Goal: Contribute content: Contribute content

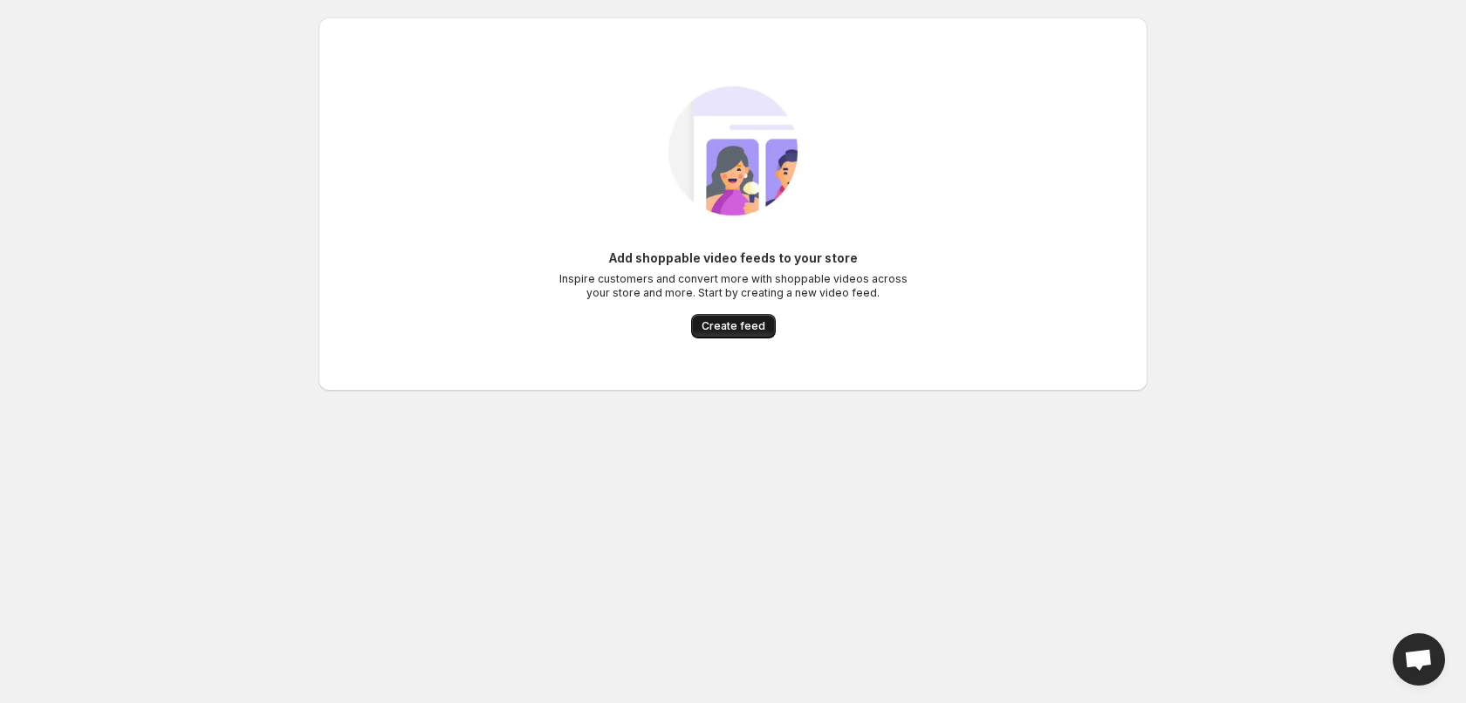
click at [724, 325] on span "Create feed" at bounding box center [733, 326] width 64 height 14
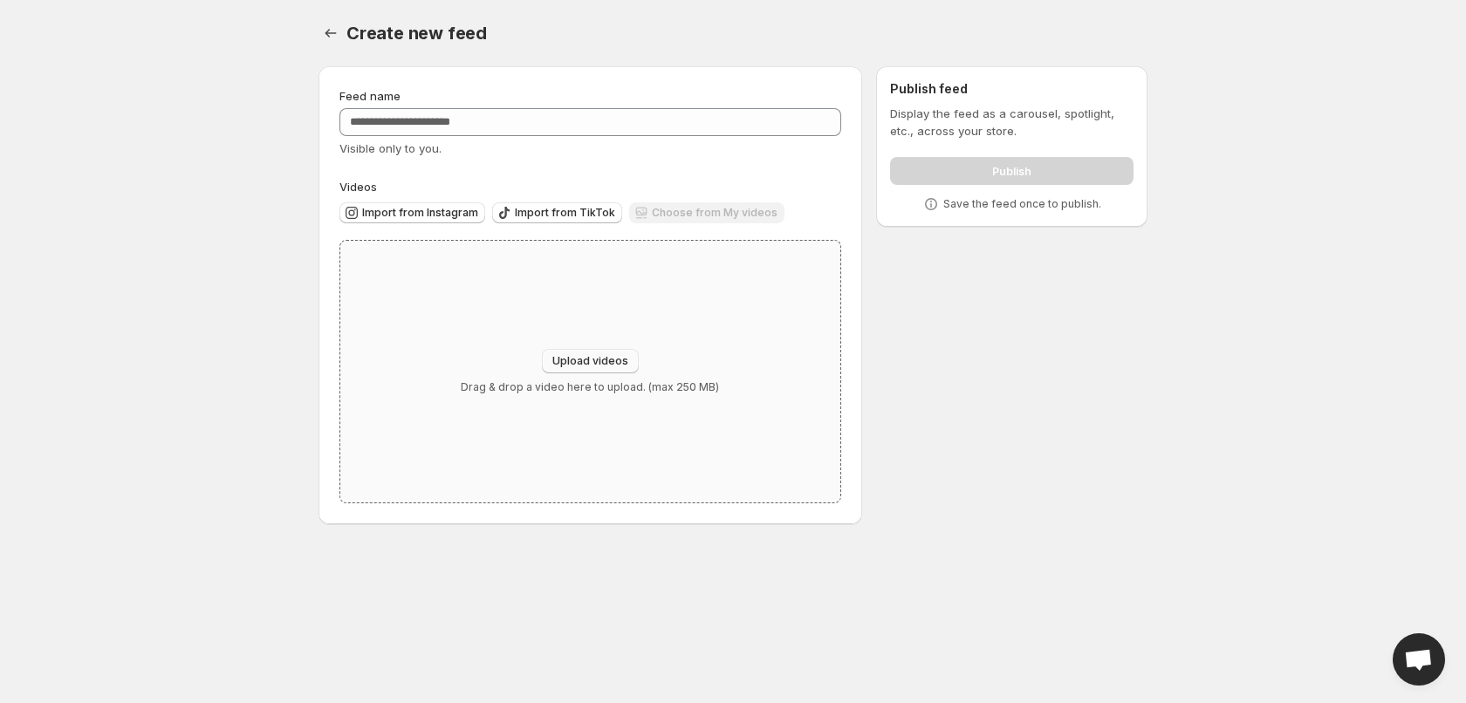
click at [580, 359] on span "Upload videos" at bounding box center [590, 361] width 76 height 14
type input "**********"
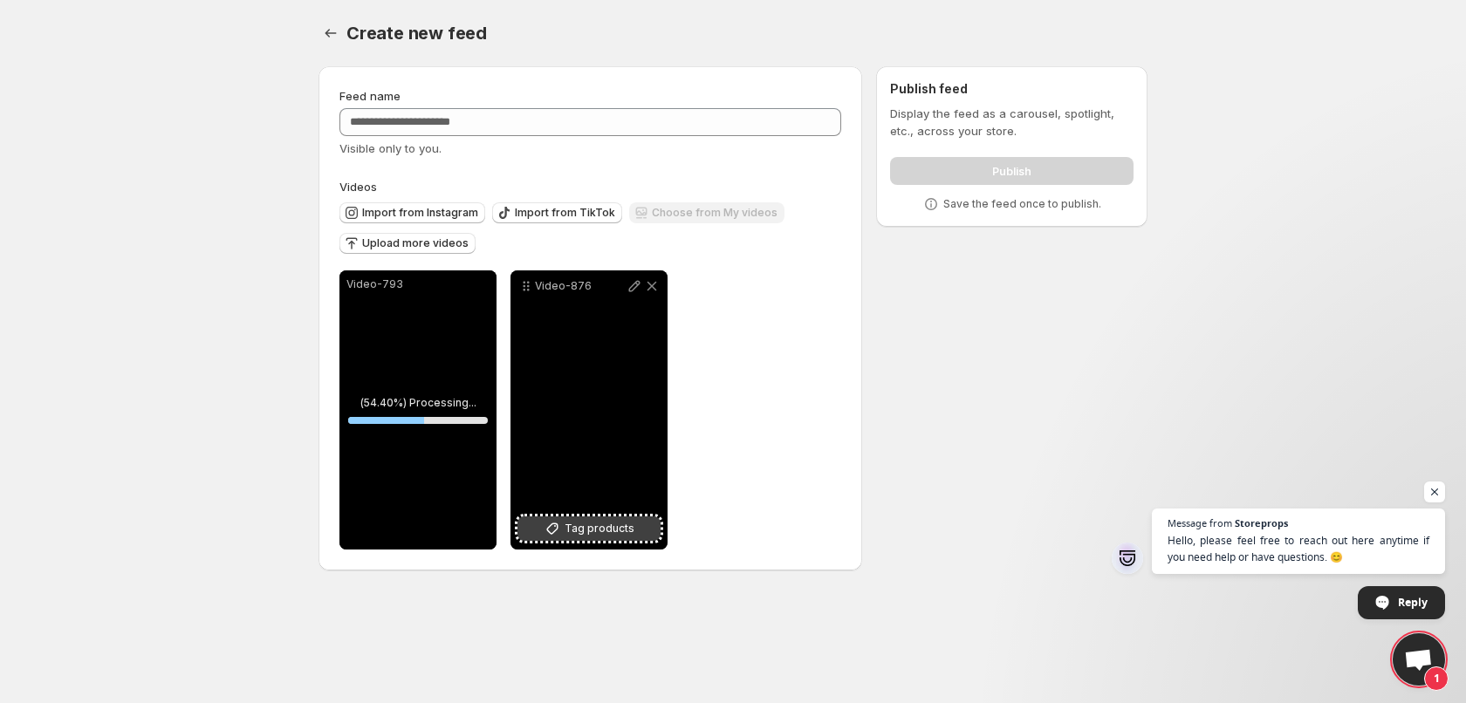
click at [571, 526] on span "Tag products" at bounding box center [599, 528] width 70 height 17
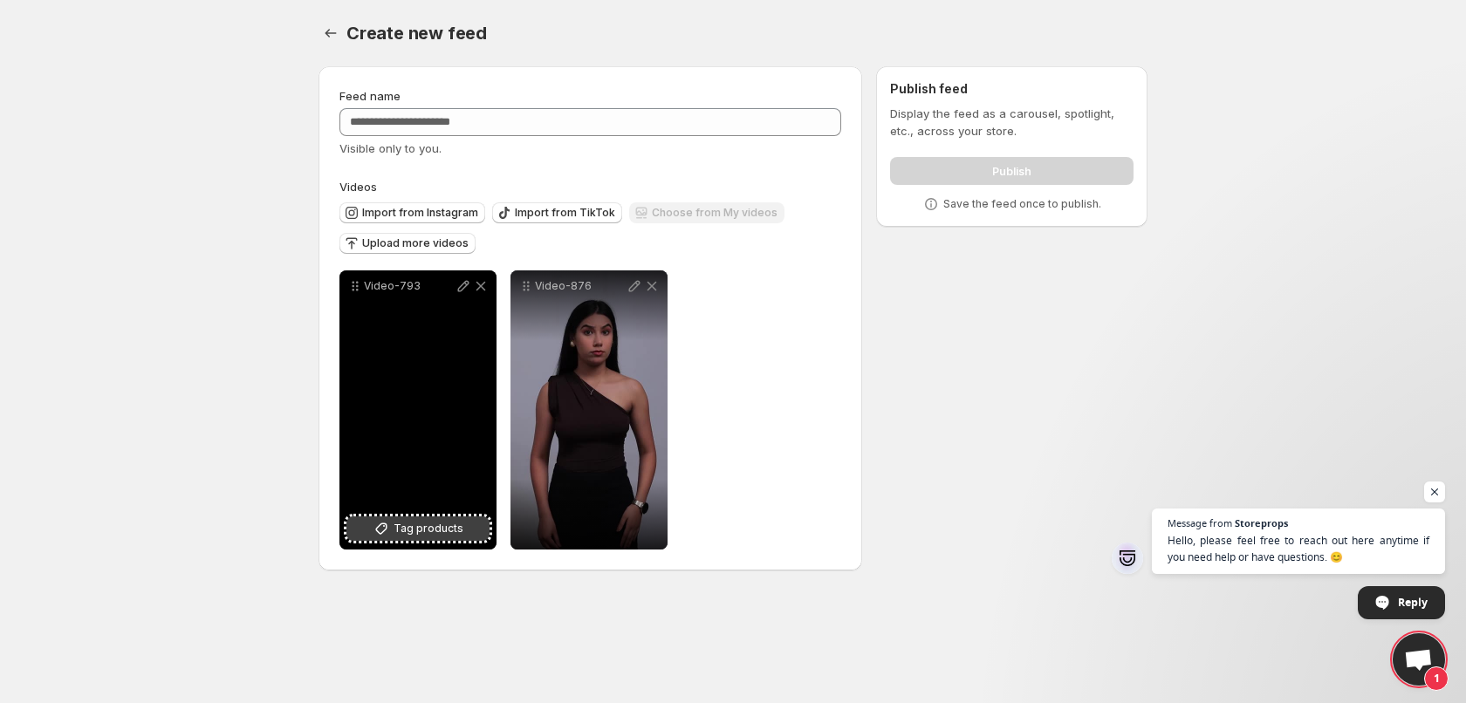
click at [404, 525] on span "Tag products" at bounding box center [428, 528] width 70 height 17
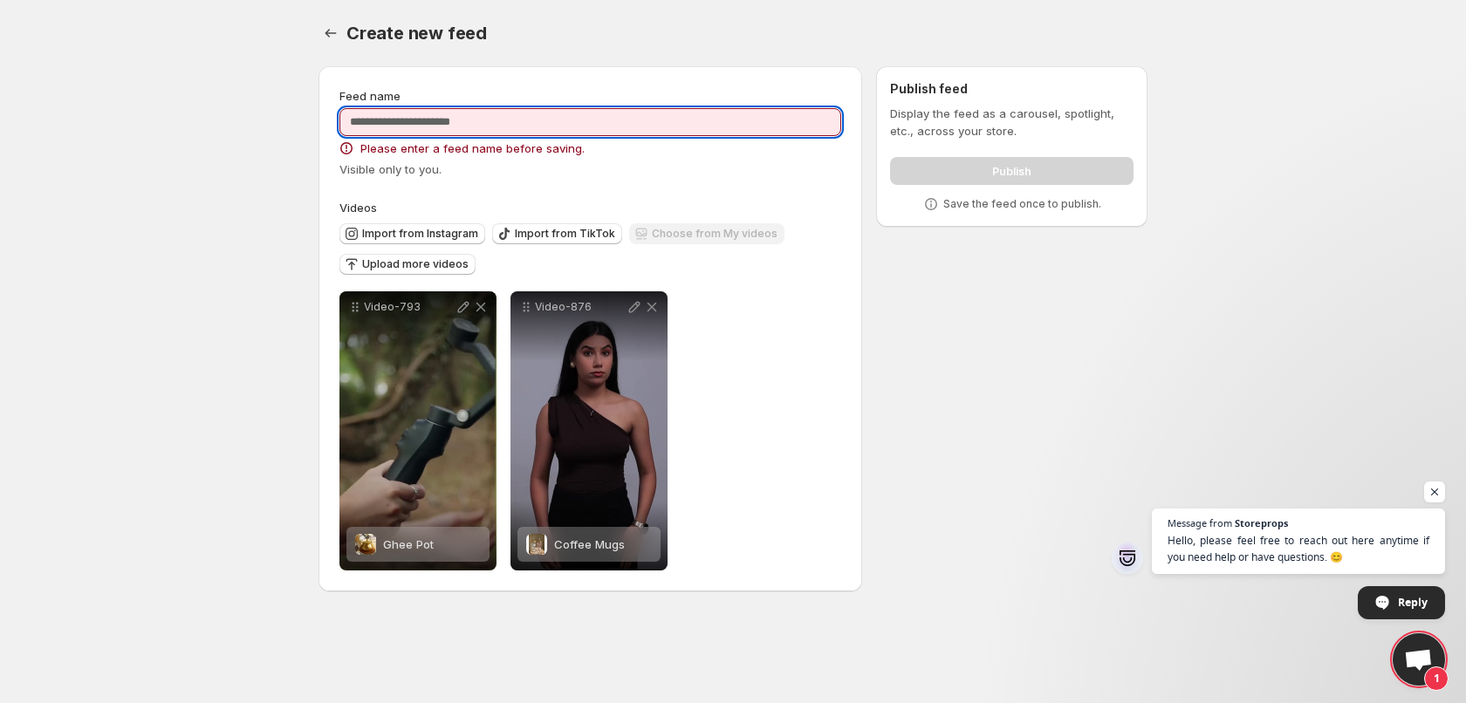
click at [426, 120] on input "Feed name" at bounding box center [590, 122] width 502 height 28
type input "******"
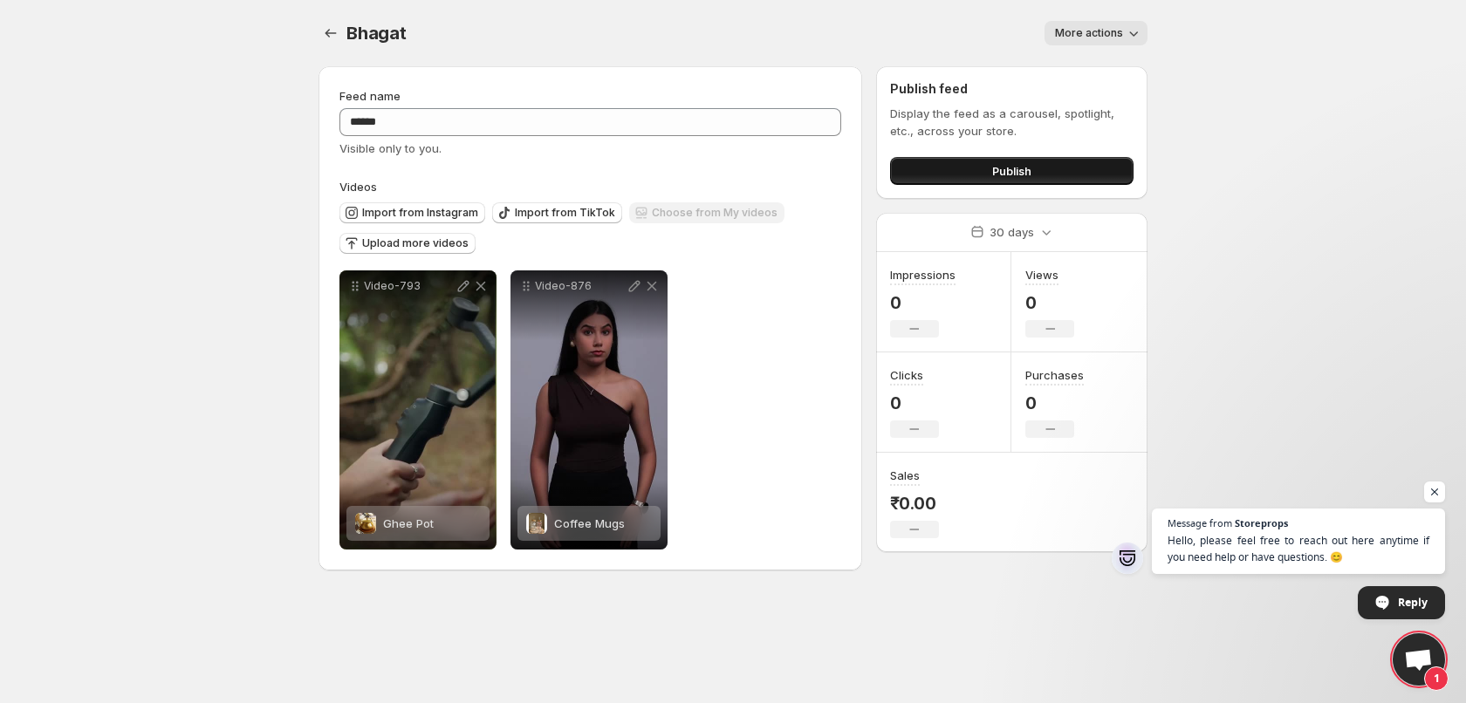
click at [1012, 176] on span "Publish" at bounding box center [1011, 170] width 39 height 17
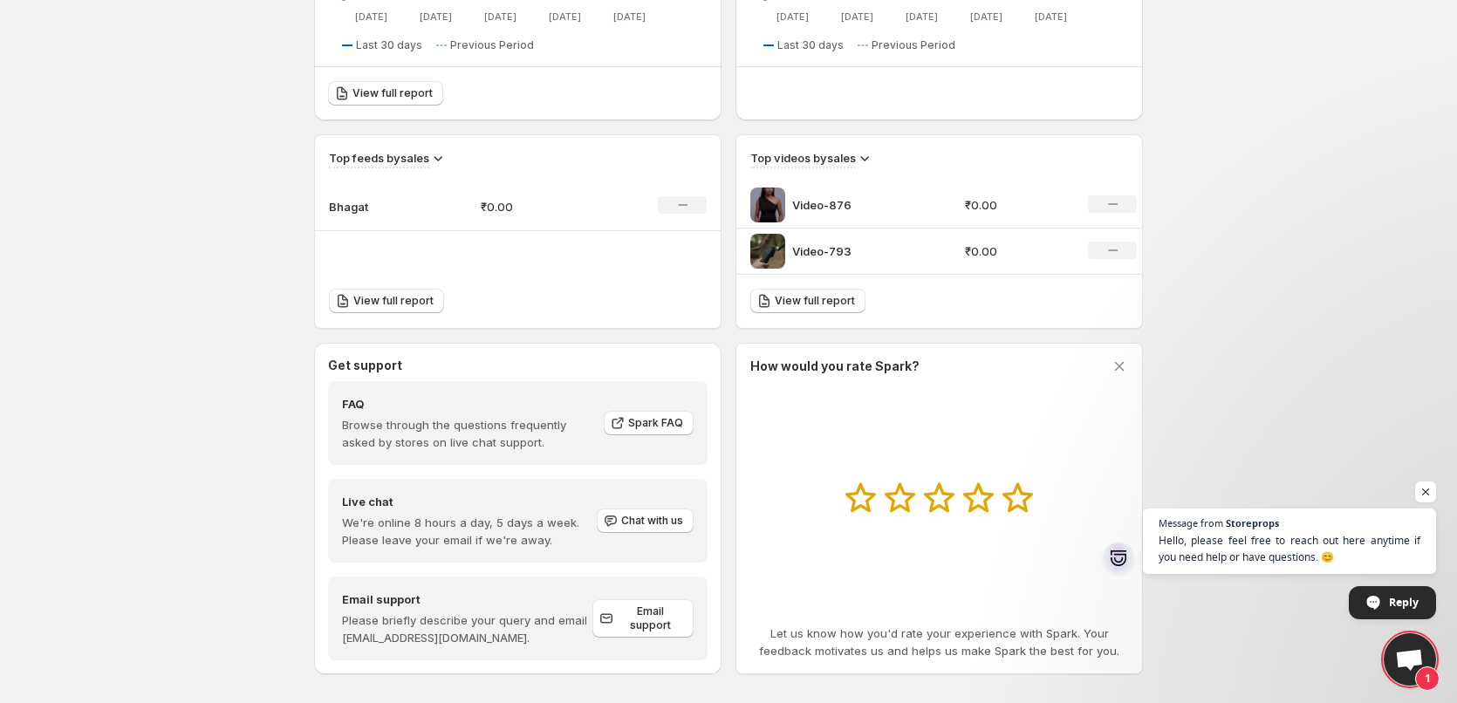
scroll to position [495, 0]
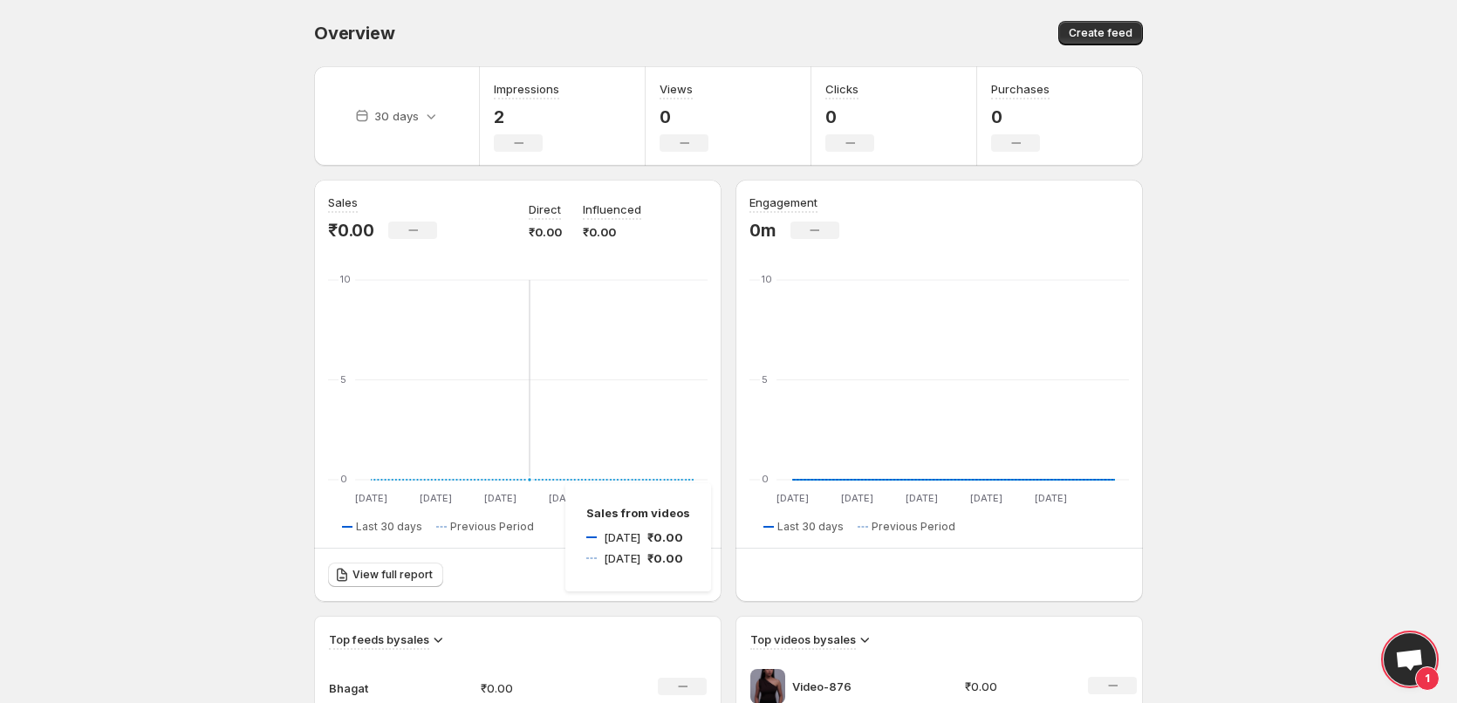
scroll to position [349, 0]
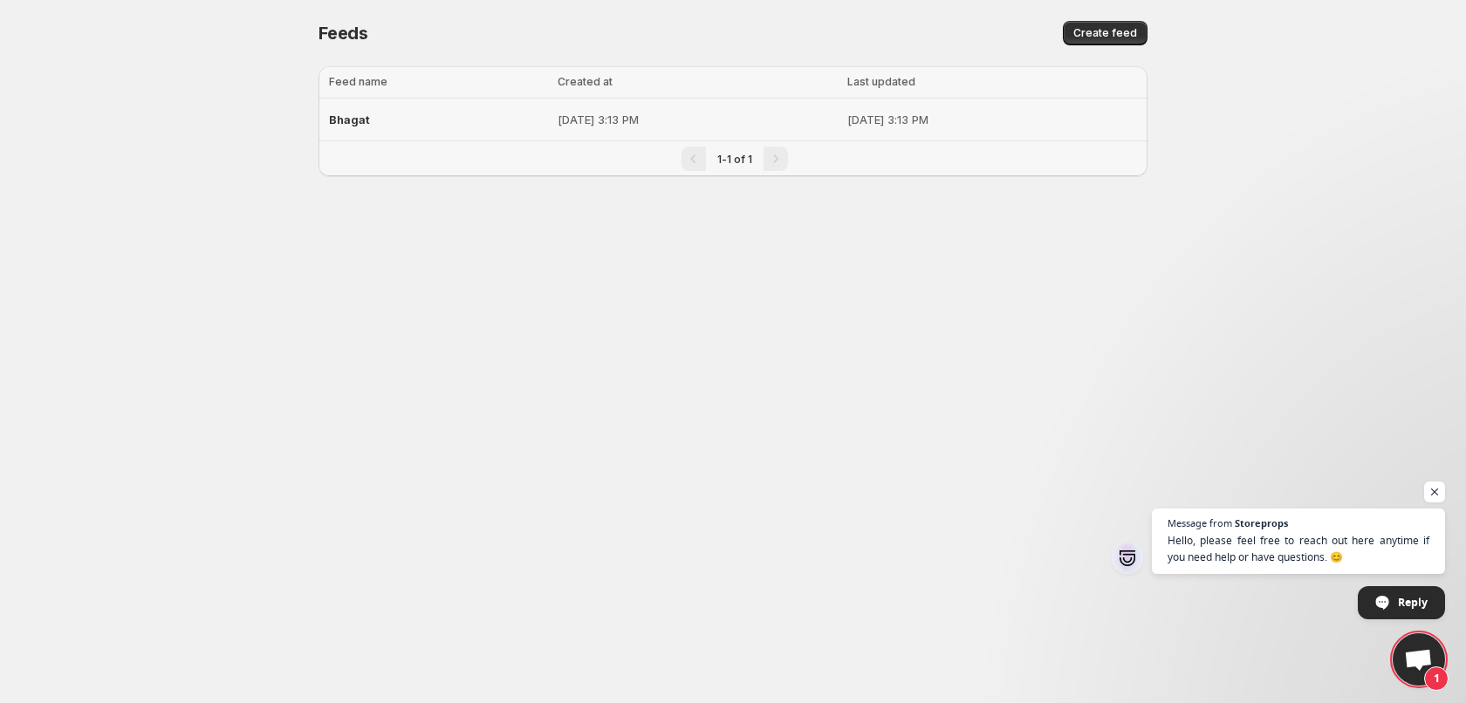
click at [579, 124] on p "[DATE] 3:13 PM" at bounding box center [696, 119] width 278 height 17
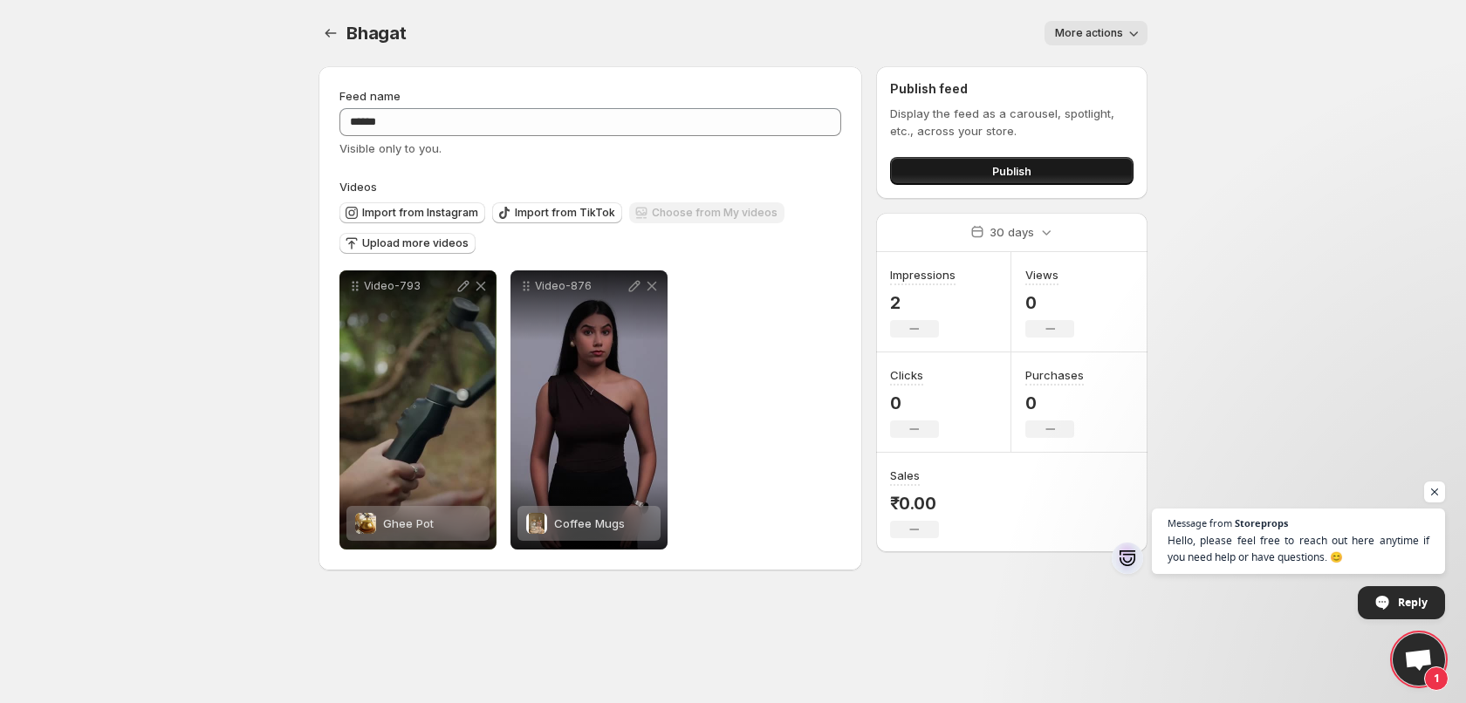
click at [967, 170] on button "Publish" at bounding box center [1011, 171] width 243 height 28
